Goal: Transaction & Acquisition: Book appointment/travel/reservation

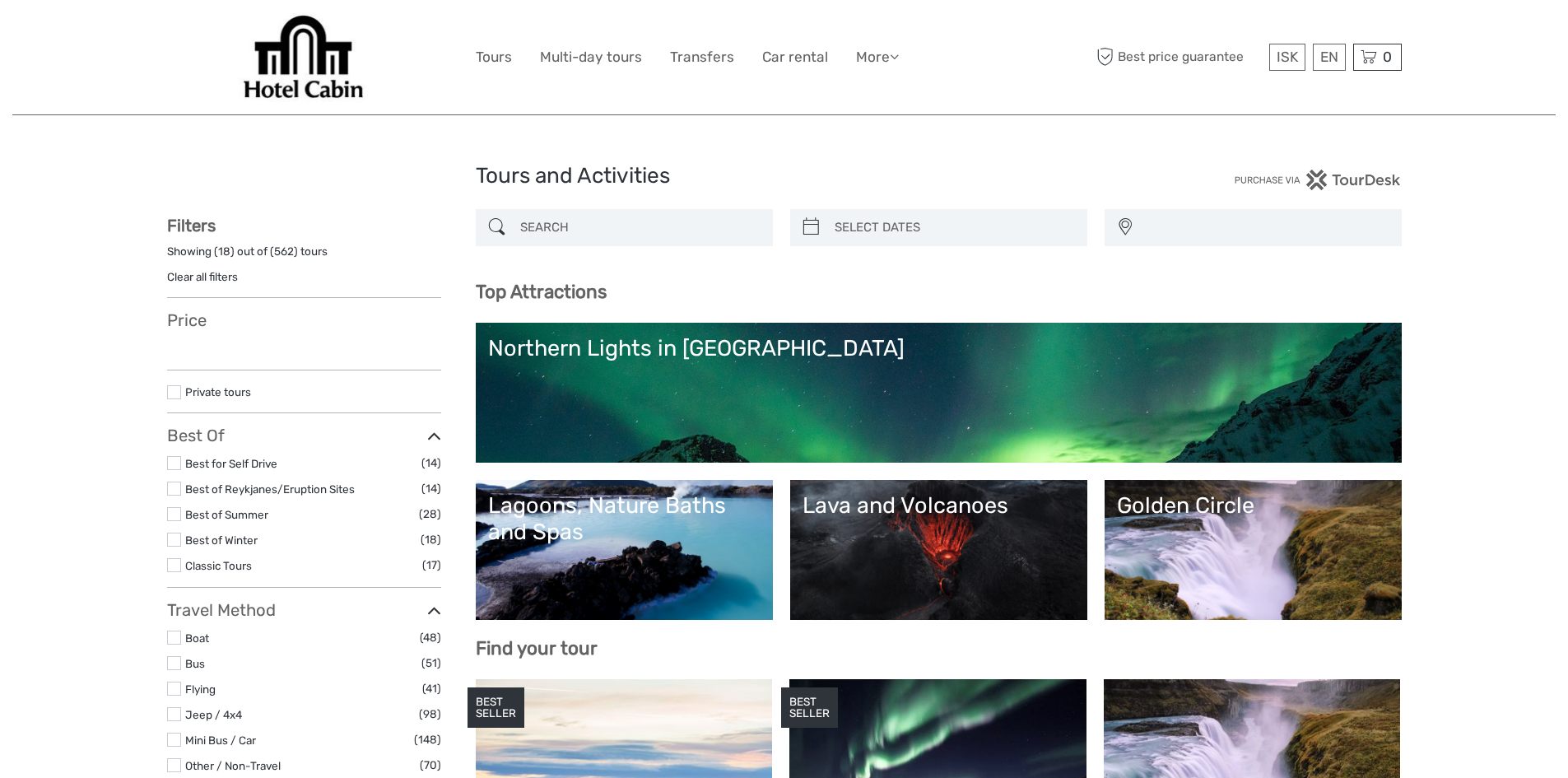
select select
click at [678, 54] on link "Transfers" at bounding box center [702, 57] width 64 height 24
select select
